Goal: Task Accomplishment & Management: Manage account settings

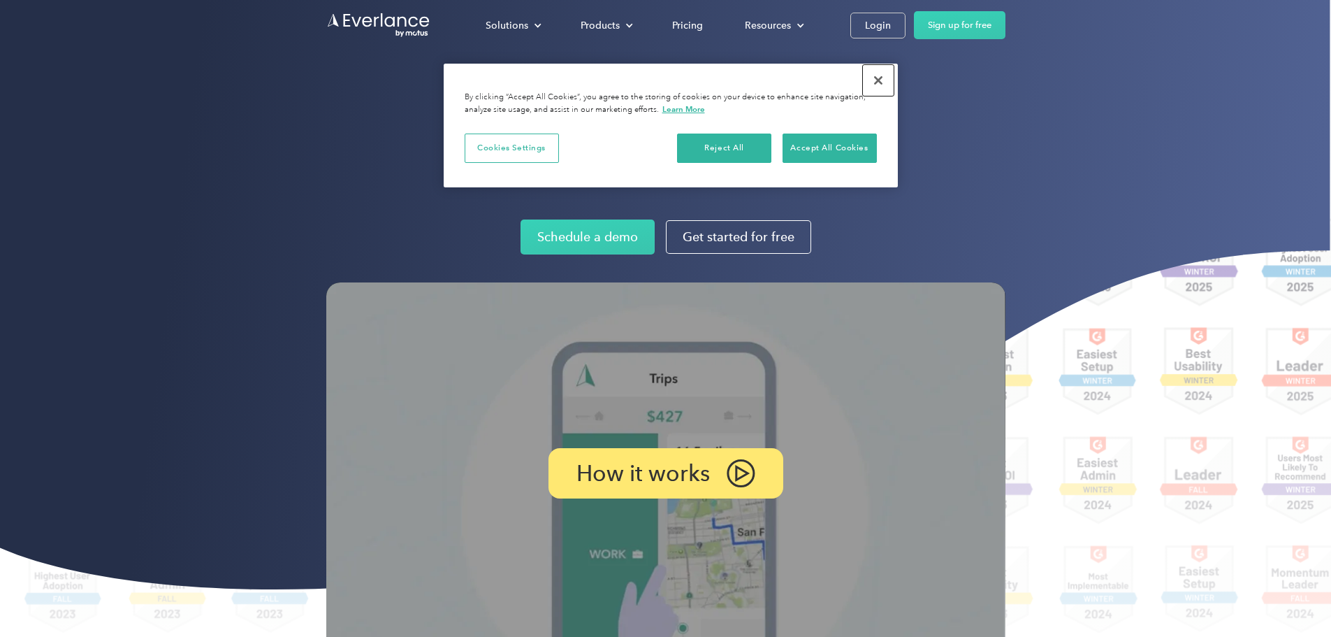
click at [872, 86] on button "Close" at bounding box center [878, 80] width 31 height 31
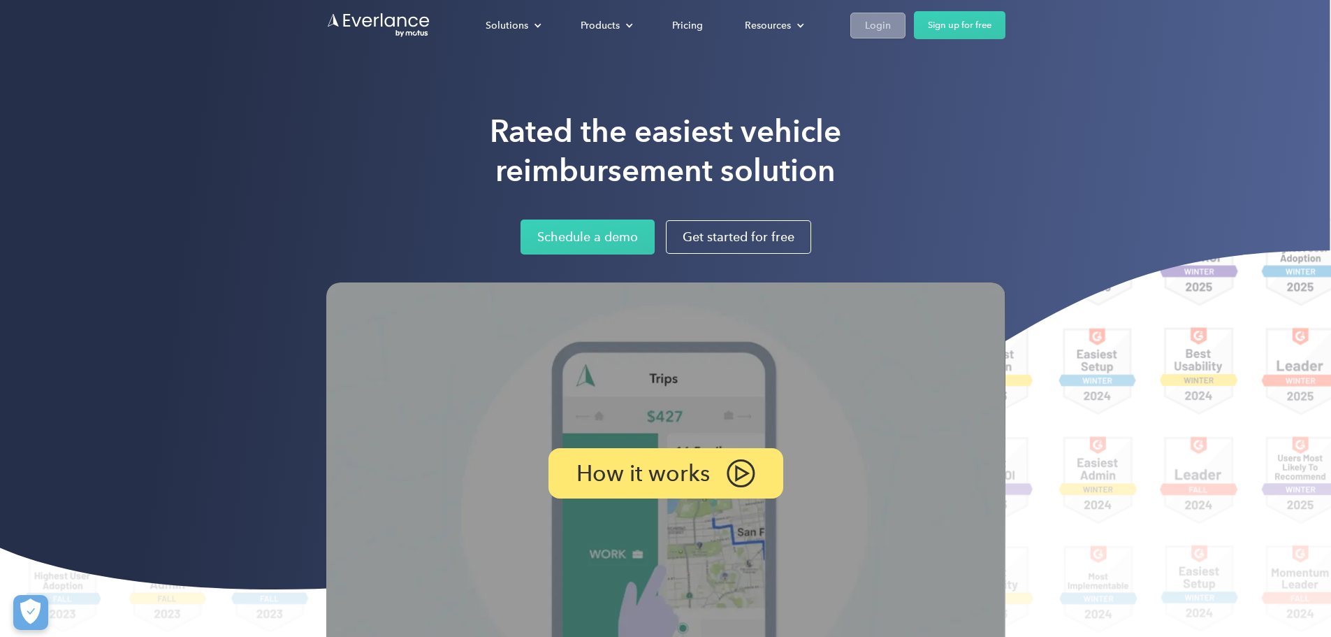
click at [891, 29] on div "Login" at bounding box center [878, 25] width 26 height 17
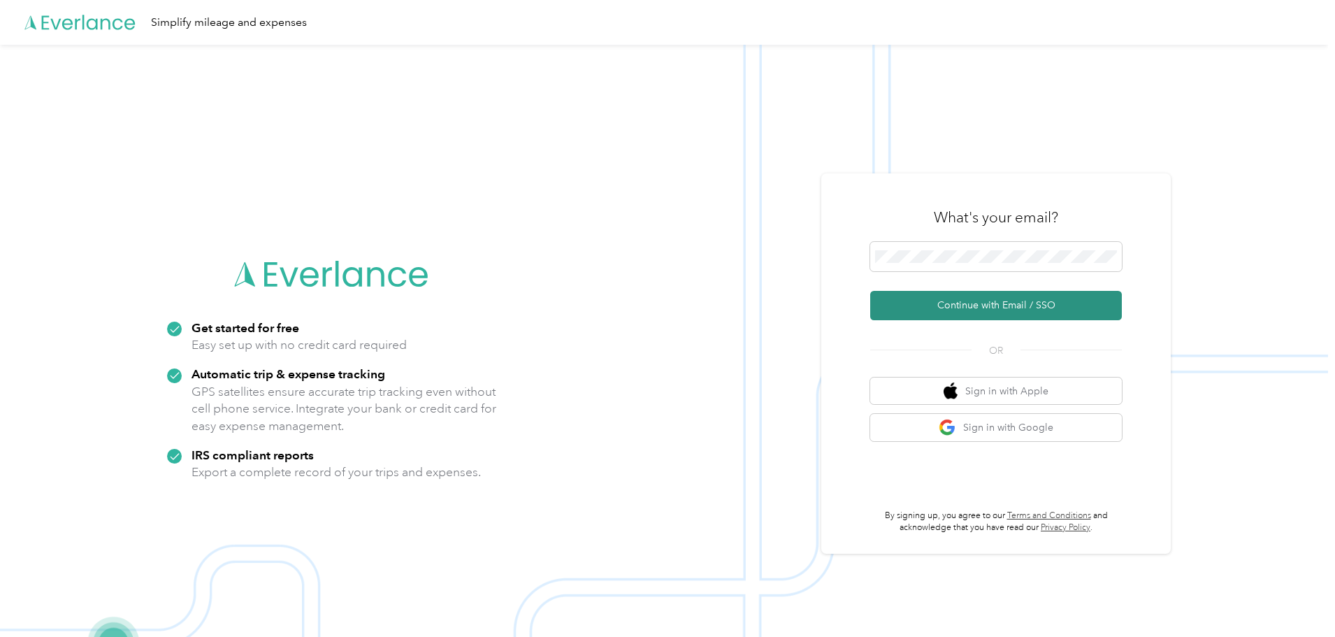
click at [1023, 296] on button "Continue with Email / SSO" at bounding box center [996, 305] width 252 height 29
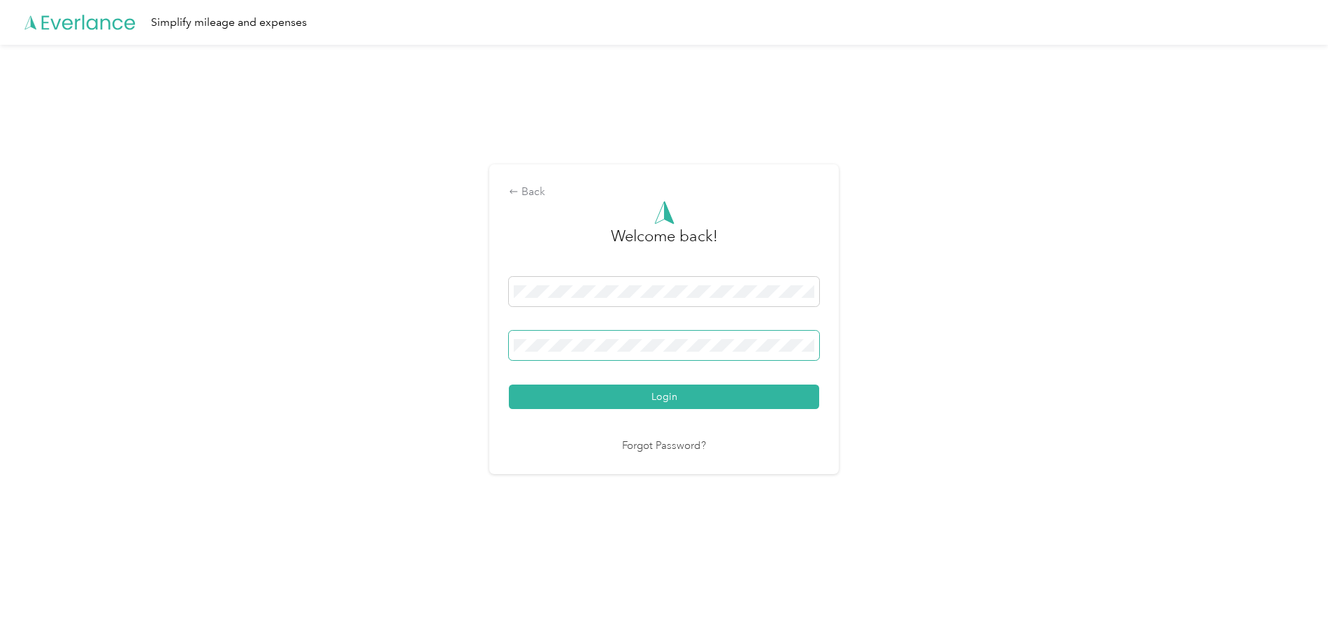
click at [509, 384] on button "Login" at bounding box center [664, 396] width 310 height 24
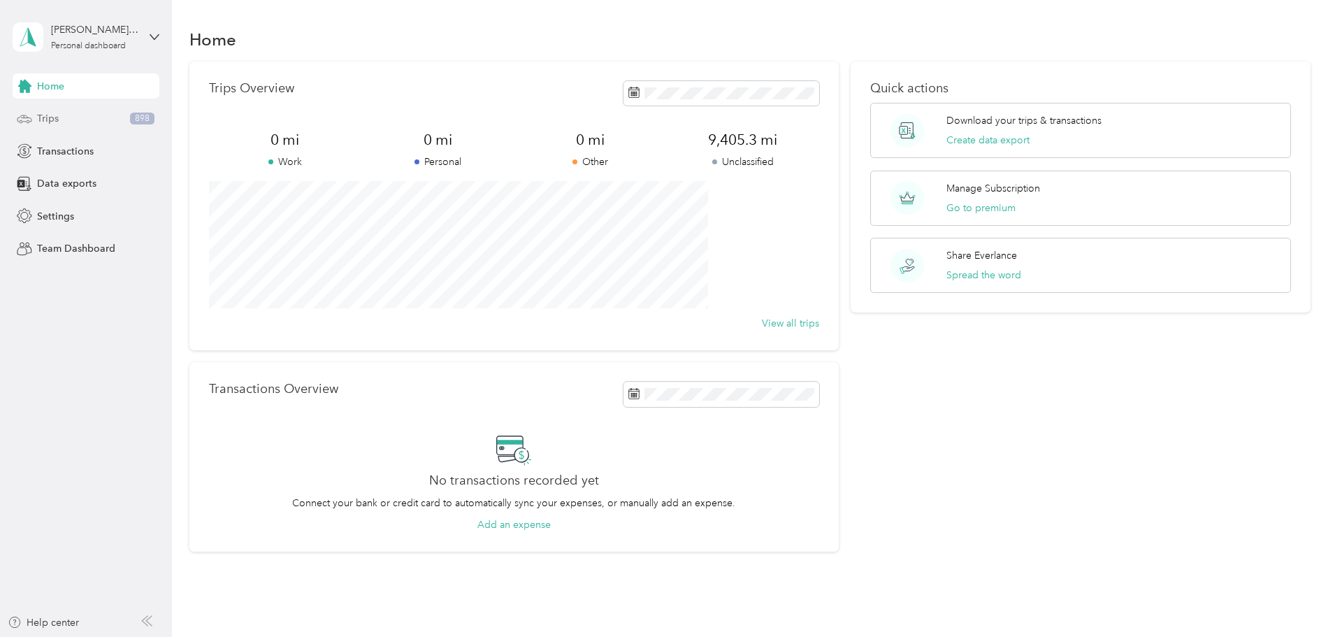
click at [52, 124] on span "Trips" at bounding box center [48, 118] width 22 height 15
